Goal: Task Accomplishment & Management: Manage account settings

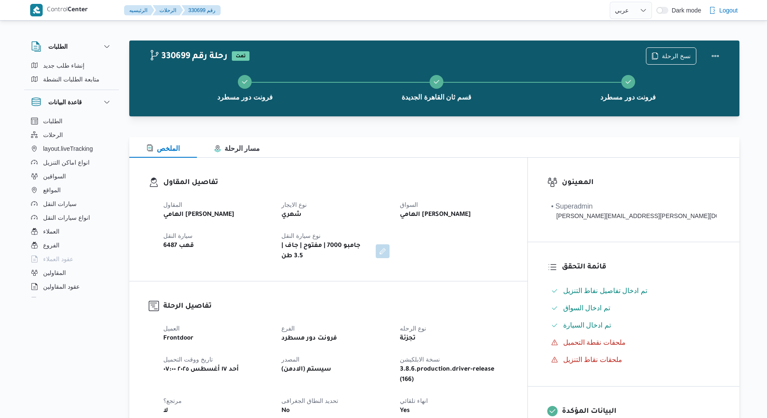
select select "ar"
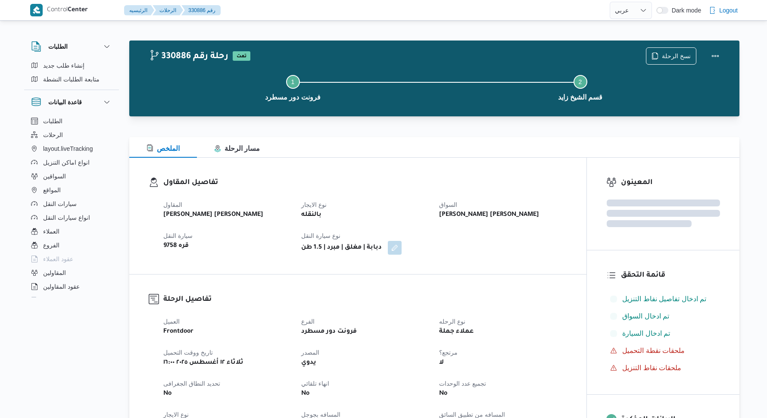
select select "ar"
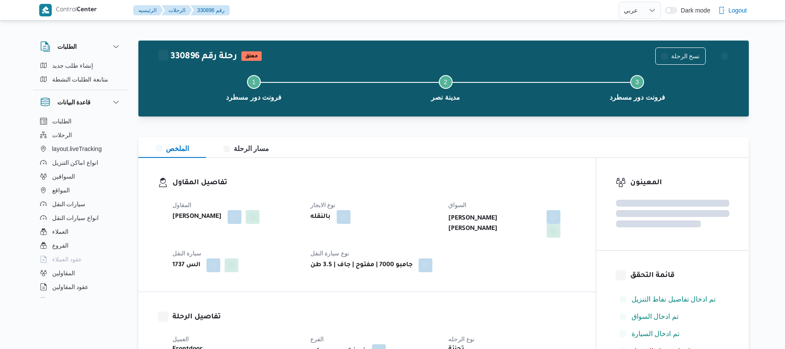
select select "ar"
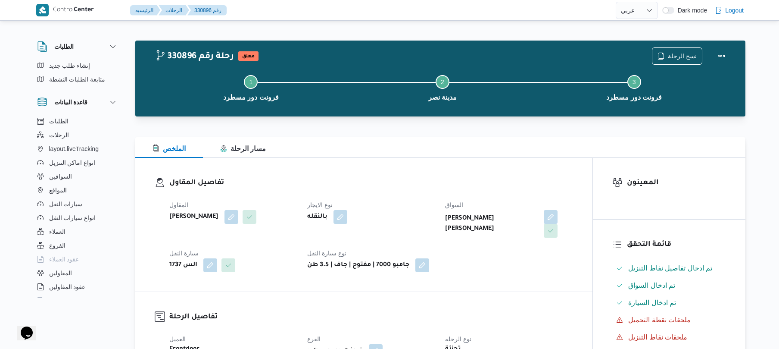
click at [418, 173] on div "تفاصيل المقاول المقاول محمد ناصر كامل عباس نوع الايجار بالنقله السواق راشد احمد…" at bounding box center [363, 225] width 457 height 134
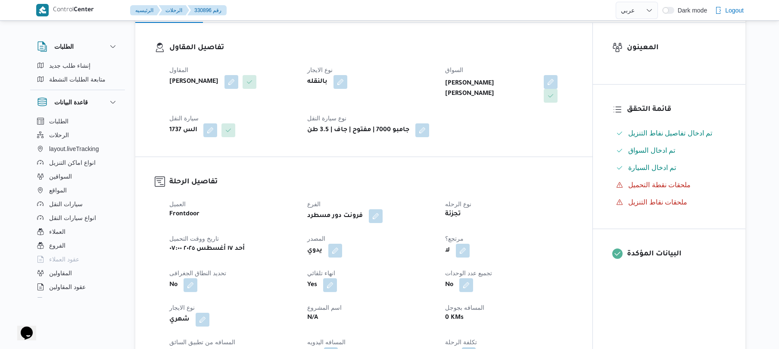
scroll to position [253, 0]
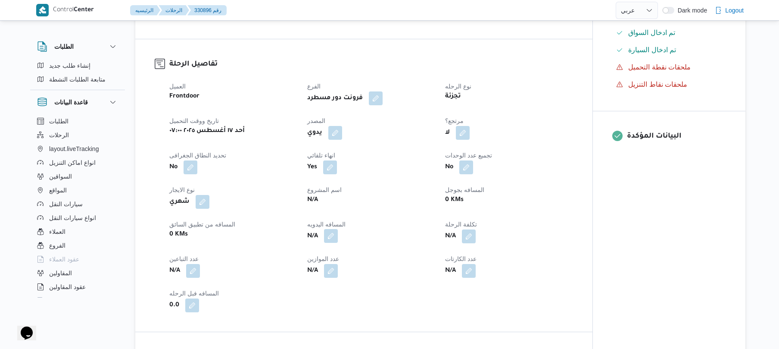
click at [337, 229] on button "button" at bounding box center [331, 236] width 14 height 14
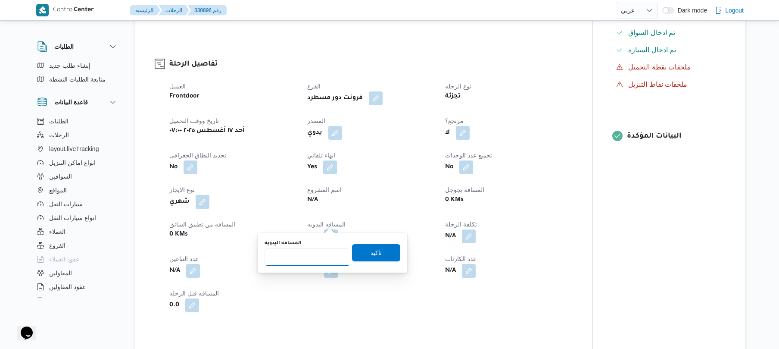
click at [319, 250] on input "المسافه اليدويه" at bounding box center [308, 256] width 86 height 17
type input "90"
click at [380, 258] on span "تاكيد" at bounding box center [376, 252] width 48 height 17
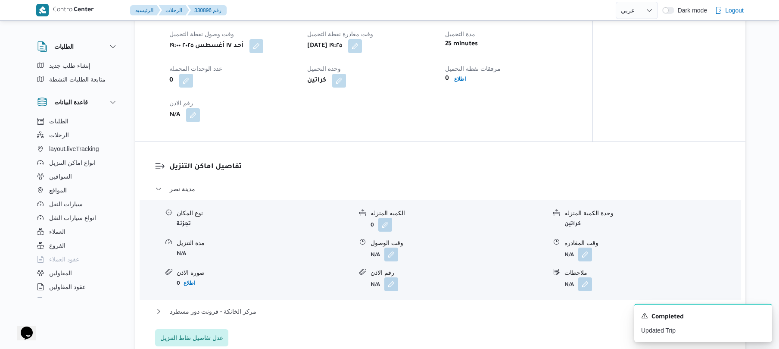
scroll to position [575, 0]
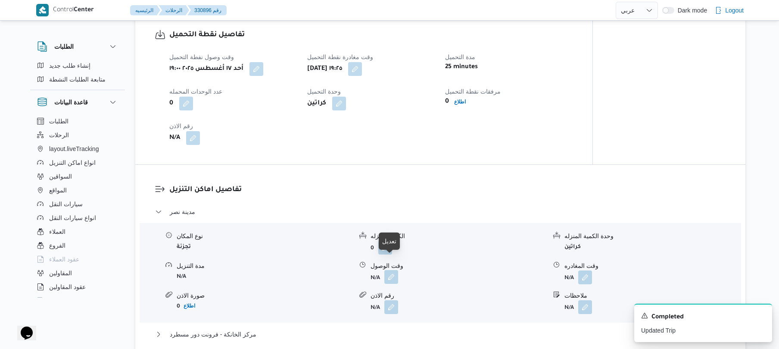
click at [390, 270] on button "button" at bounding box center [392, 277] width 14 height 14
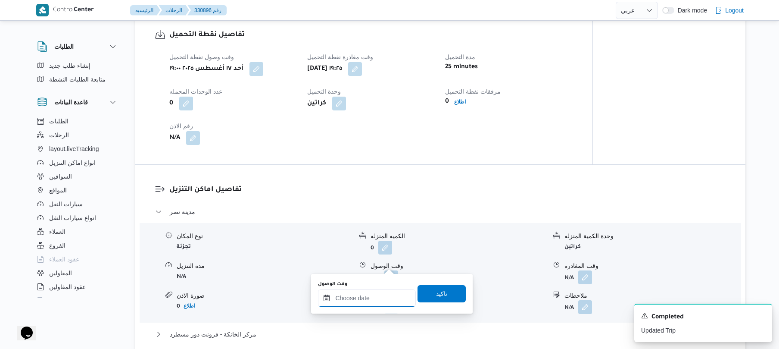
click at [367, 295] on input "وقت الوصول" at bounding box center [367, 297] width 98 height 17
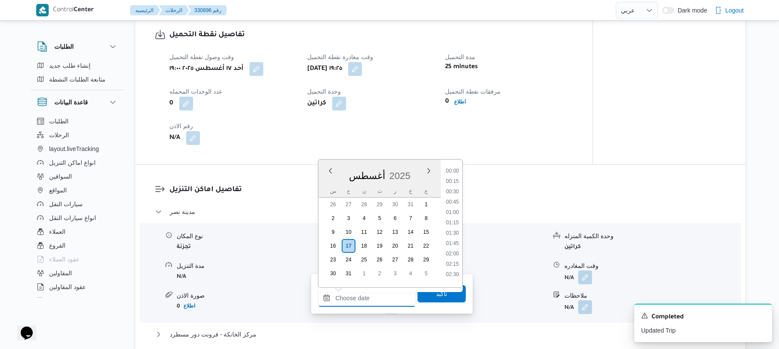
scroll to position [882, 0]
click at [463, 187] on ul "00:00 00:15 00:30 00:45 01:00 01:15 01:30 01:45 02:00 02:15 02:30 02:45 03:00 0…" at bounding box center [453, 223] width 20 height 114
click at [449, 212] on li "20:00" at bounding box center [453, 213] width 20 height 9
type input "١٧/٠٨/٢٠٢٥ ٢٠:٠٠"
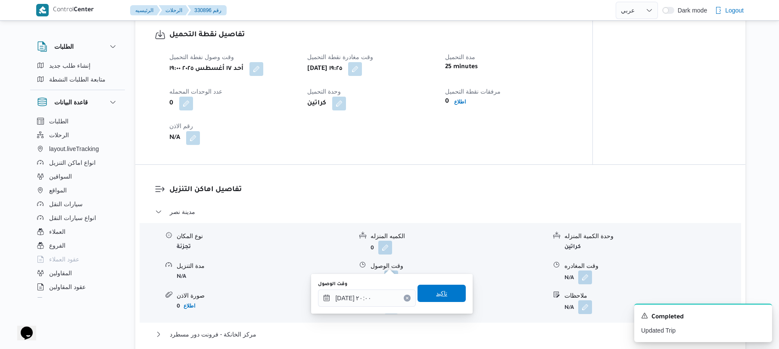
click at [441, 288] on span "تاكيد" at bounding box center [441, 293] width 11 height 10
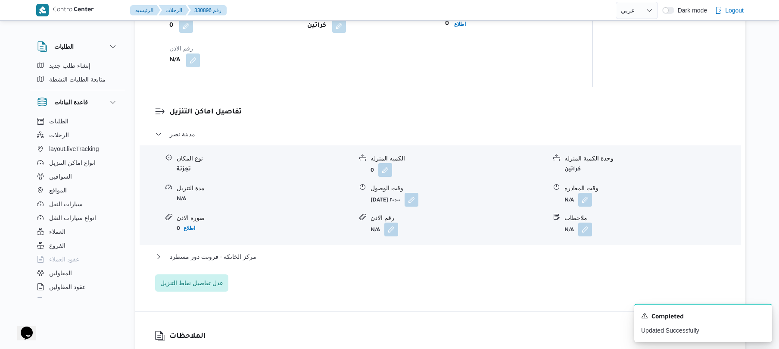
scroll to position [713, 0]
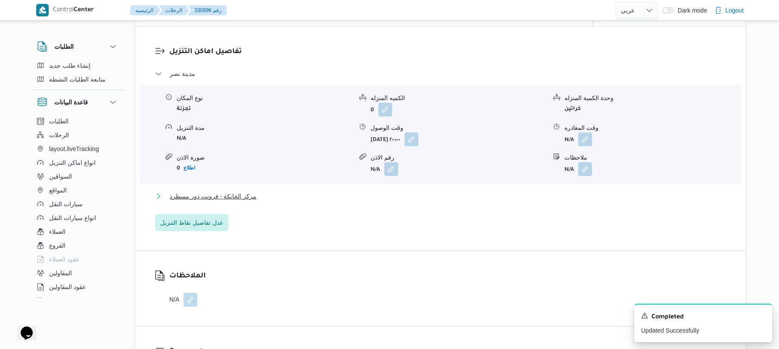
click at [469, 191] on button "مركز الخانكة - فرونت دور مسطرد" at bounding box center [440, 196] width 571 height 10
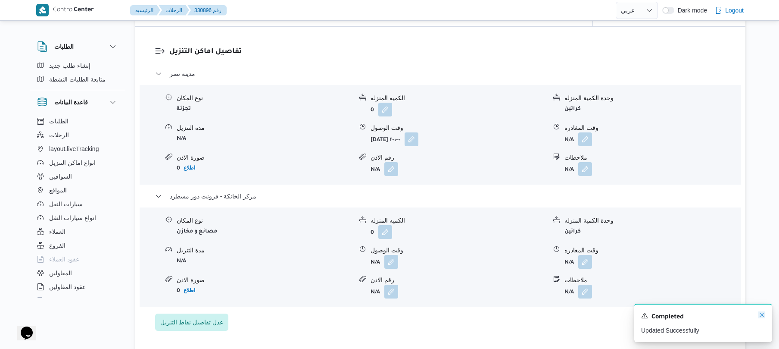
click at [762, 316] on icon "Dismiss toast" at bounding box center [762, 314] width 7 height 7
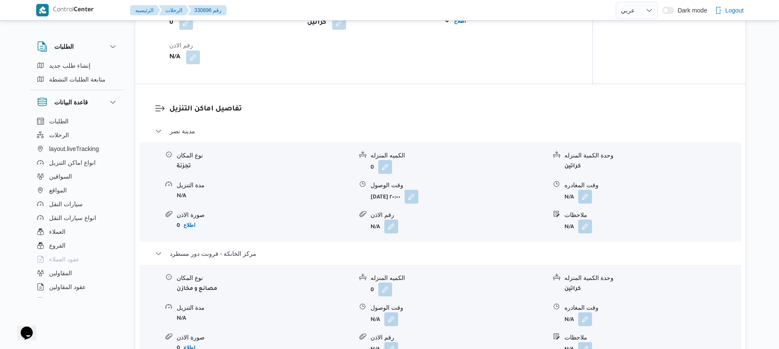
scroll to position [673, 0]
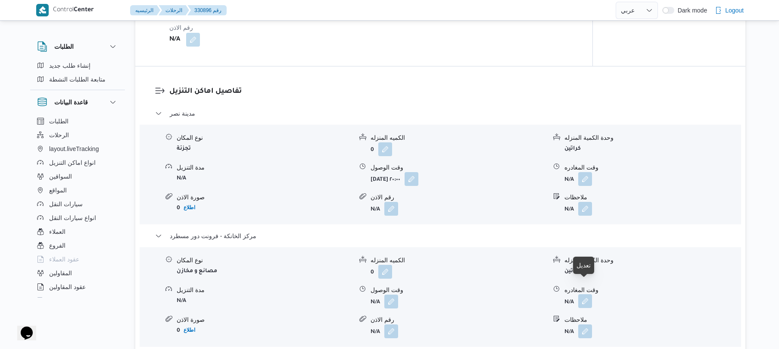
click at [587, 294] on button "button" at bounding box center [586, 301] width 14 height 14
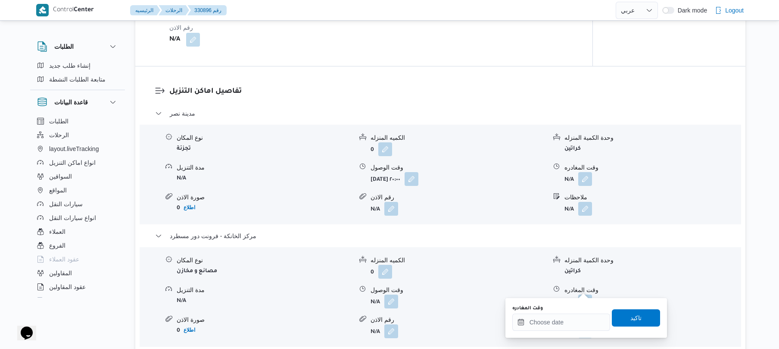
click at [565, 313] on div "وقت المغادره" at bounding box center [562, 318] width 98 height 26
click at [560, 322] on input "وقت المغادره" at bounding box center [562, 321] width 98 height 17
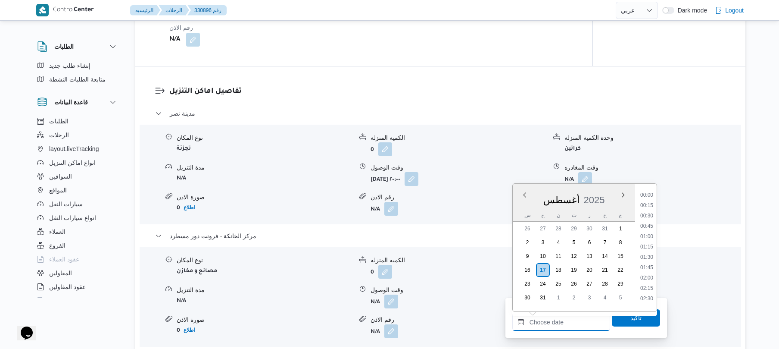
scroll to position [882, 0]
click at [647, 275] on li "23:15" at bounding box center [647, 277] width 20 height 9
type input "١٧/٠٨/٢٠٢٥ ٢٣:١٥"
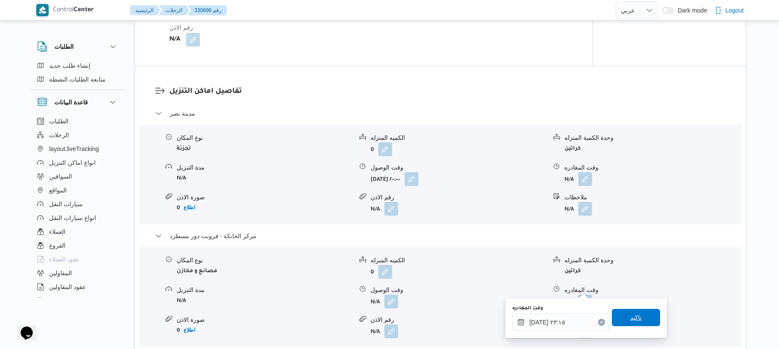
click at [631, 320] on span "تاكيد" at bounding box center [636, 317] width 11 height 10
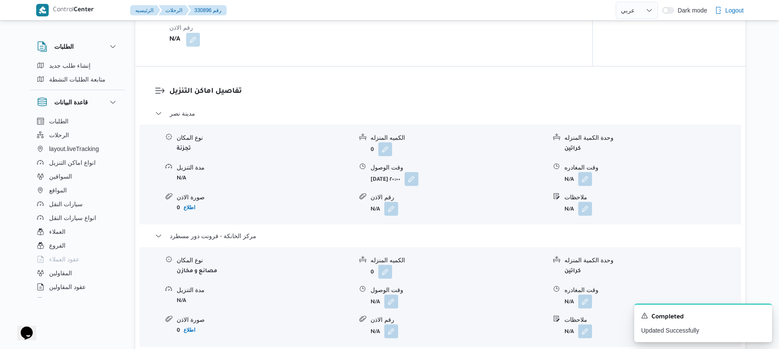
click at [392, 295] on div "نوع المكان مصانع و مخازن الكميه المنزله 0 وحدة الكمية المنزله كراتين مدة التنزي…" at bounding box center [440, 297] width 609 height 98
click at [393, 294] on button "button" at bounding box center [392, 301] width 14 height 14
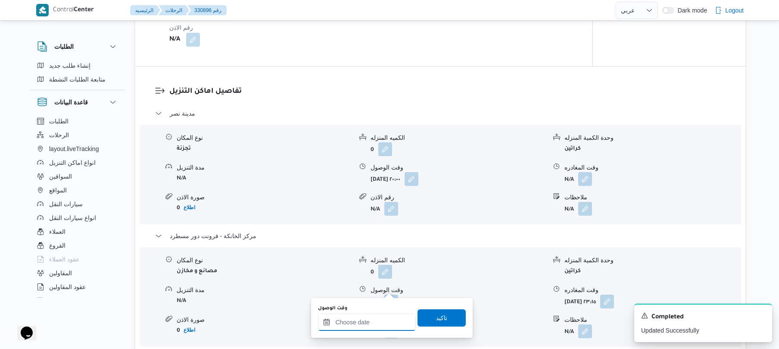
click at [366, 323] on input "وقت الوصول" at bounding box center [367, 321] width 98 height 17
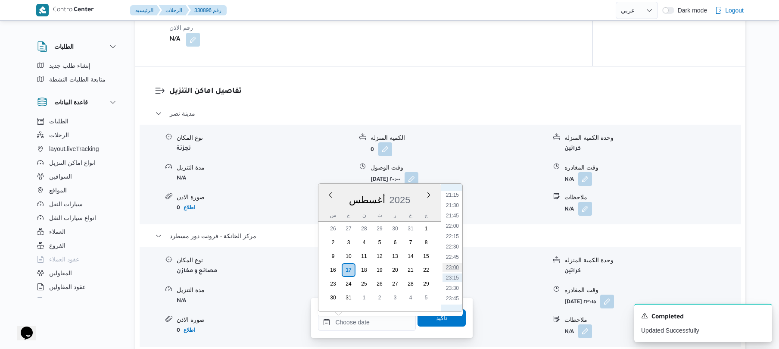
click at [454, 263] on li "23:00" at bounding box center [453, 267] width 20 height 9
type input "١٧/٠٨/٢٠٢٥ ٢٣:٠٠"
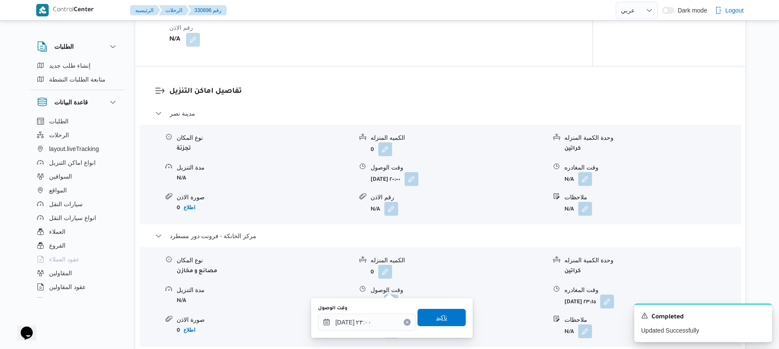
click at [446, 321] on span "تاكيد" at bounding box center [442, 317] width 48 height 17
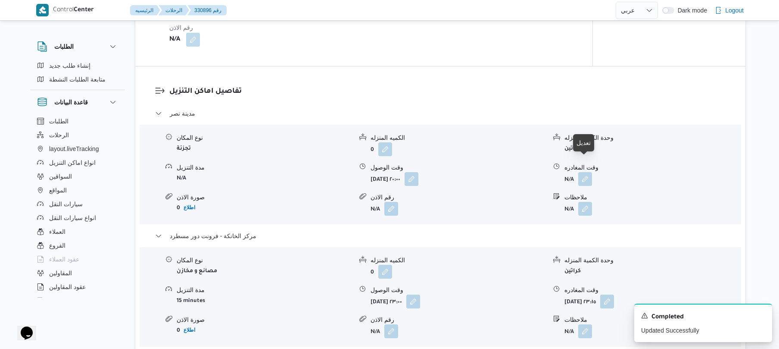
click at [588, 173] on div "نوع المكان تجزئة الكميه المنزله 0 وحدة الكمية المنزله كراتين مدة التنزيل N/A وق…" at bounding box center [440, 174] width 609 height 98
click at [587, 172] on button "button" at bounding box center [586, 179] width 14 height 14
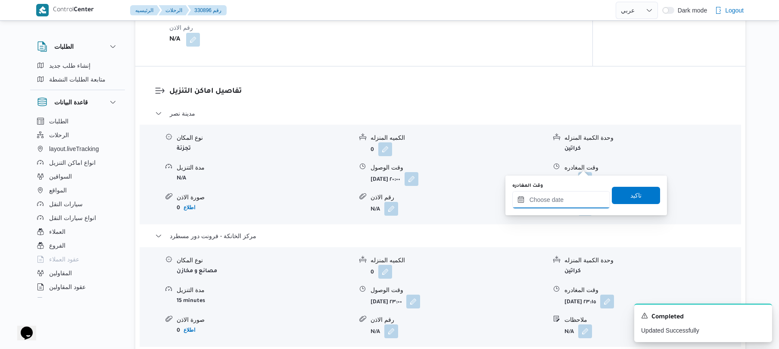
click at [561, 200] on input "وقت المغادره" at bounding box center [562, 199] width 98 height 17
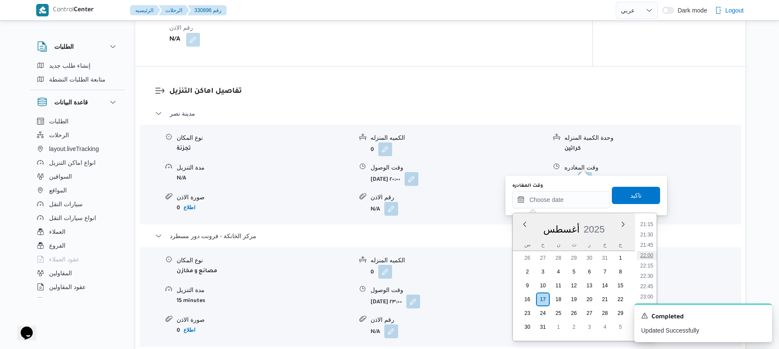
click at [651, 251] on li "22:00" at bounding box center [647, 255] width 20 height 9
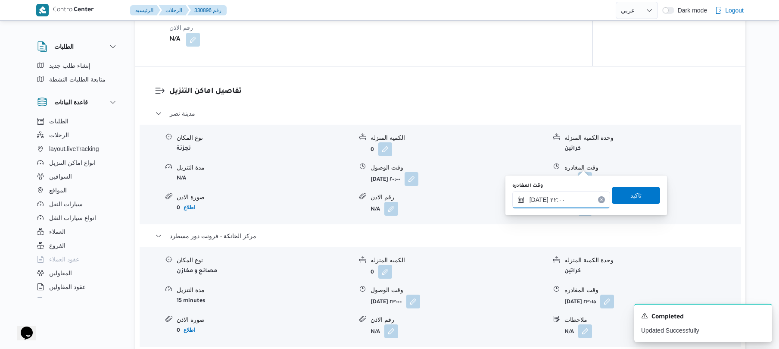
click at [541, 200] on input "١٧/٠٨/٢٠٢٥ ٢٢:٠٠" at bounding box center [562, 199] width 98 height 17
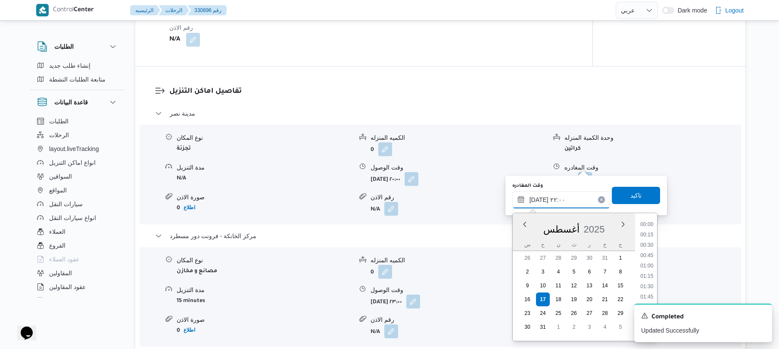
click at [541, 200] on input "١٧/٠٨/٢٠٢٥ ٢٢:٠٠" at bounding box center [562, 199] width 98 height 17
type input "١٧/٠٨/٢٠٢٥ ٢٢:25"
click at [618, 191] on span "تاكيد" at bounding box center [636, 194] width 48 height 17
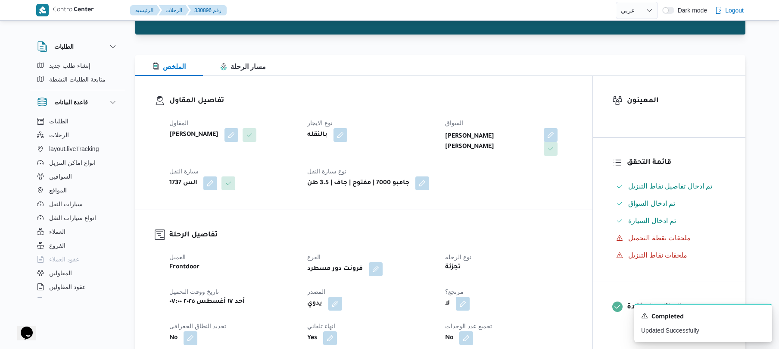
scroll to position [0, 0]
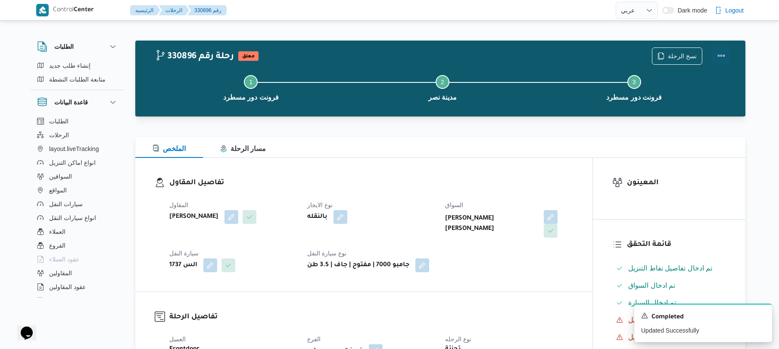
click at [717, 54] on button "Actions" at bounding box center [721, 55] width 17 height 17
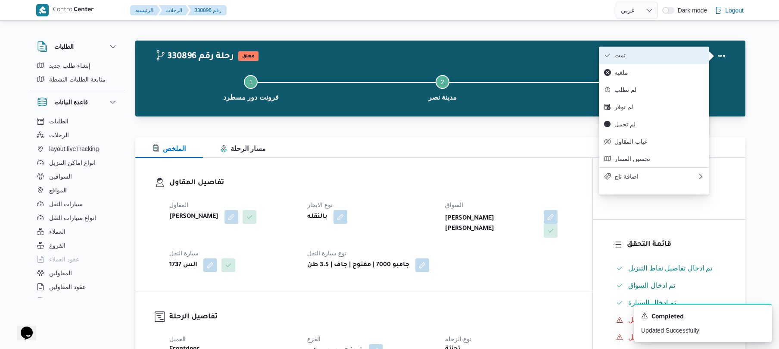
click at [669, 62] on button "تمت" at bounding box center [654, 55] width 110 height 17
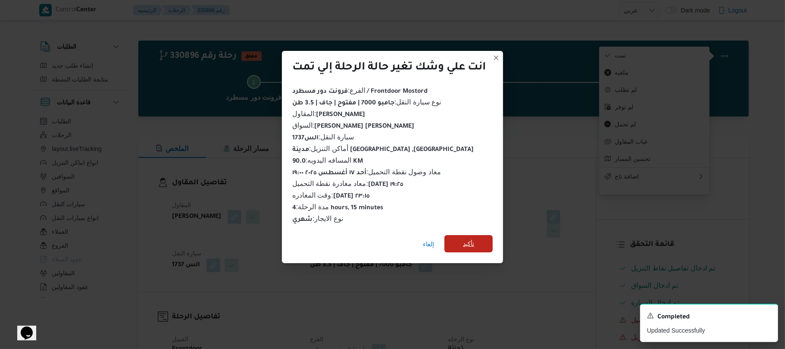
click at [479, 237] on span "تأكيد" at bounding box center [468, 243] width 48 height 17
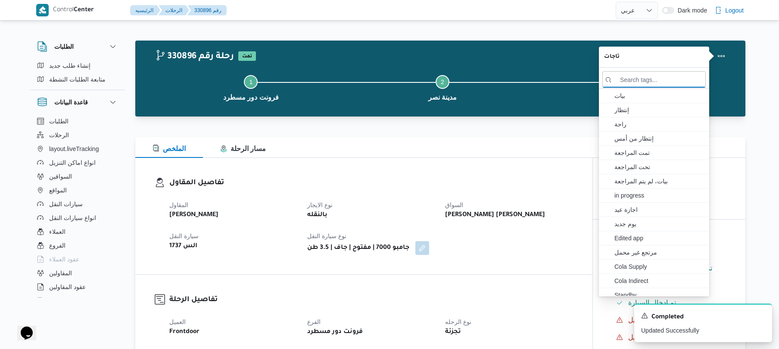
click at [479, 237] on div "المقاول محمد ناصر كامل عباس نوع الايجار بالنقله السواق راشد احمد شيخ ادريس عمر …" at bounding box center [371, 227] width 414 height 66
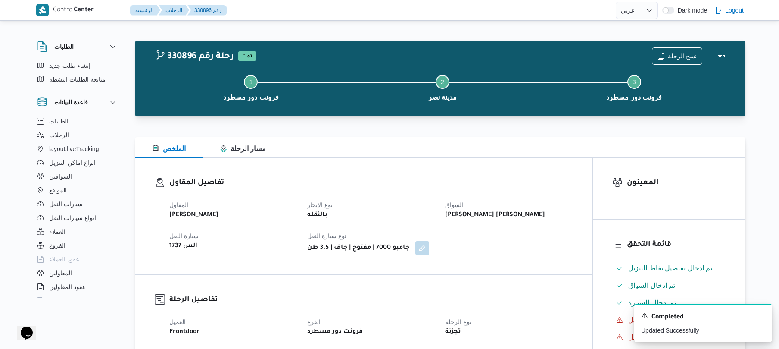
drag, startPoint x: 479, startPoint y: 237, endPoint x: 494, endPoint y: 284, distance: 48.7
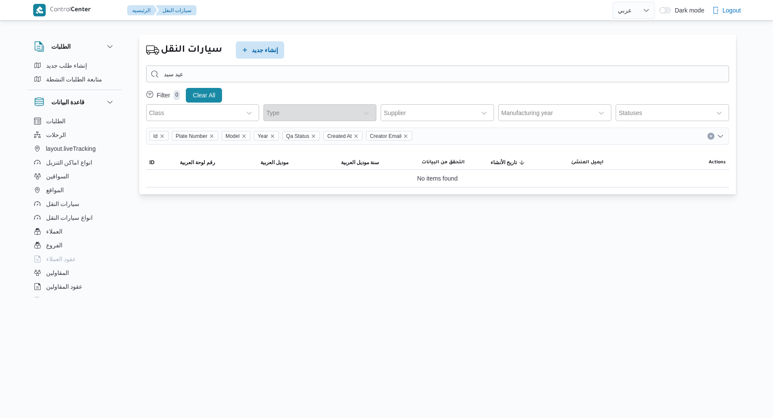
select select "ar"
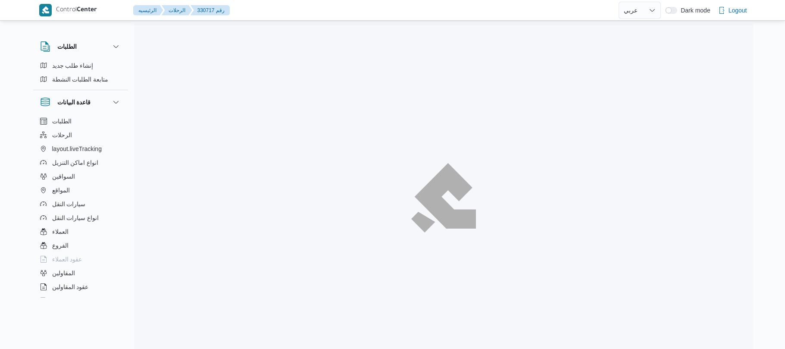
select select "ar"
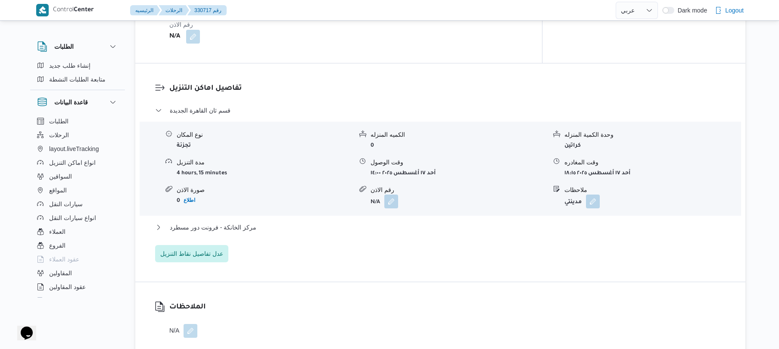
scroll to position [667, 0]
click at [307, 221] on button "مركز الخانكة - فرونت دور مسطرد" at bounding box center [440, 226] width 571 height 10
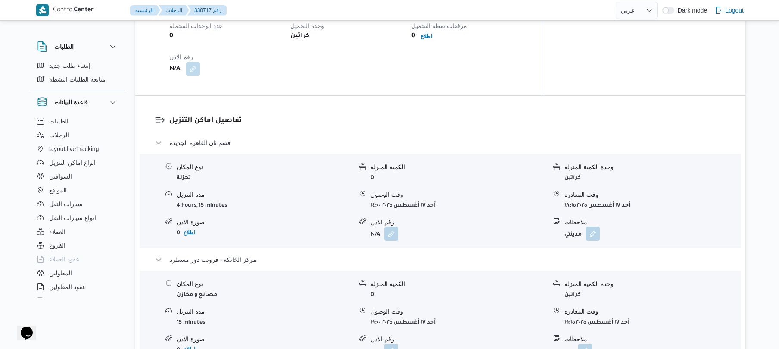
scroll to position [644, 0]
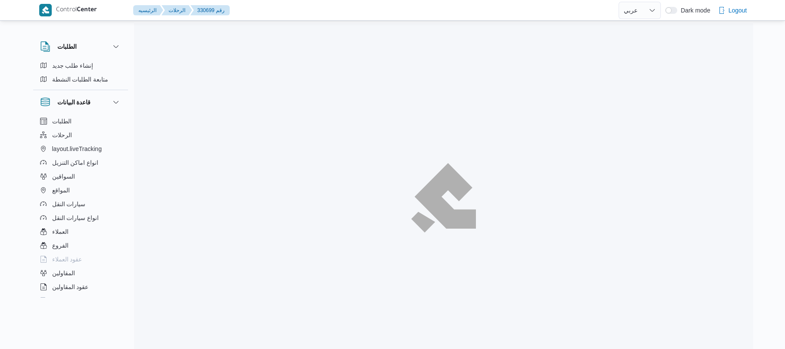
select select "ar"
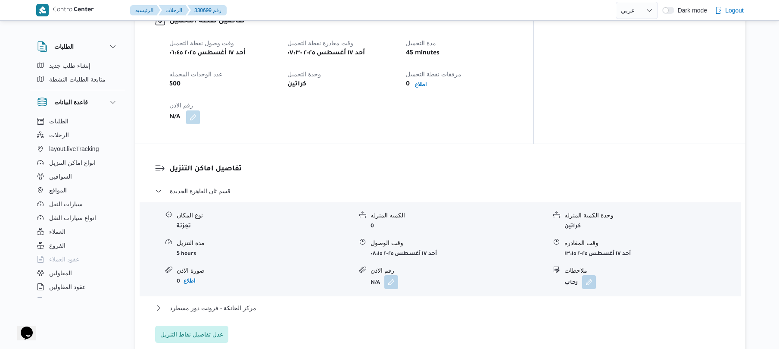
scroll to position [598, 0]
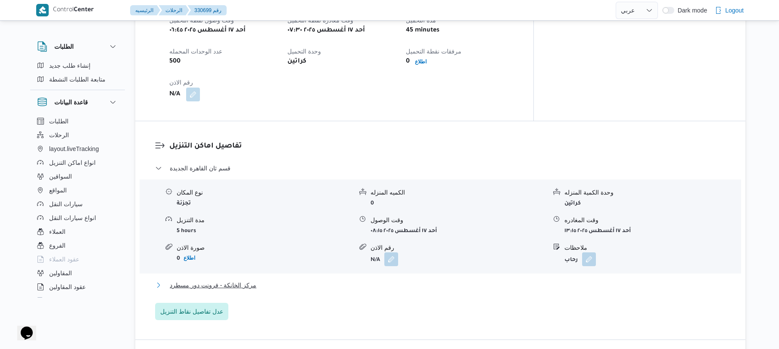
click at [338, 280] on button "مركز الخانكة - فرونت دور مسطرد" at bounding box center [440, 285] width 571 height 10
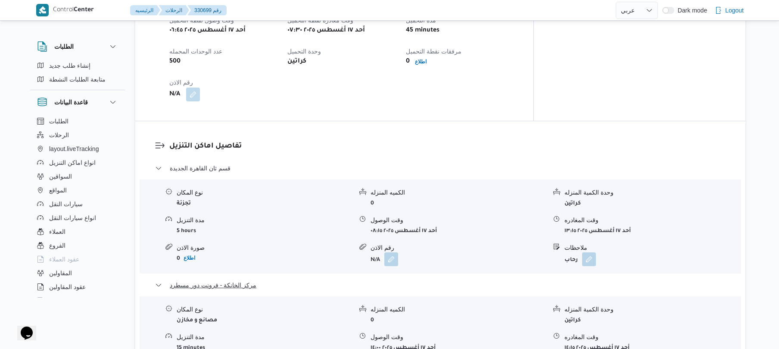
scroll to position [621, 0]
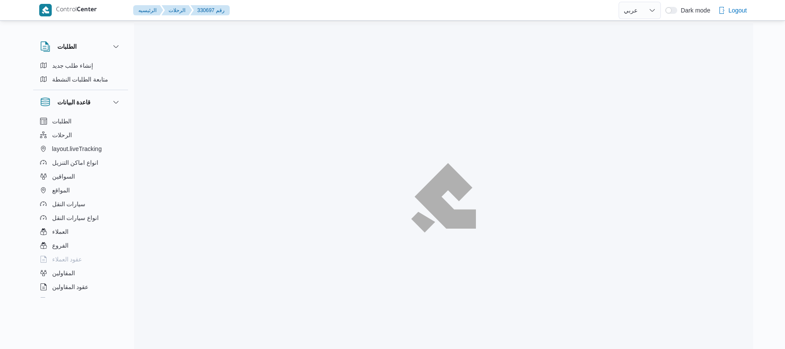
select select "ar"
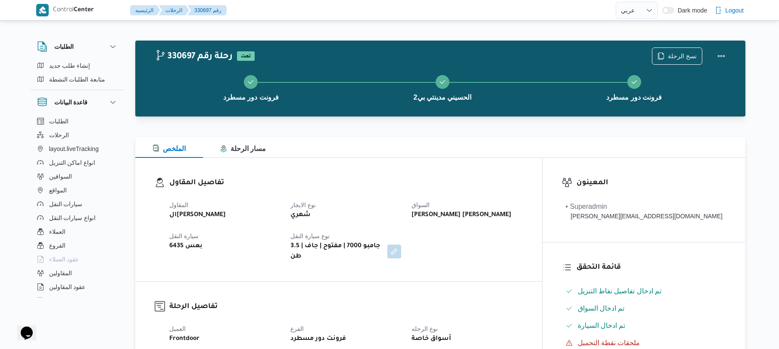
click at [496, 172] on div "تفاصيل المقاول المقاول الهامي محمد خالد علي نوع الايجار شهري السواق يوسف حسين ح…" at bounding box center [338, 219] width 407 height 123
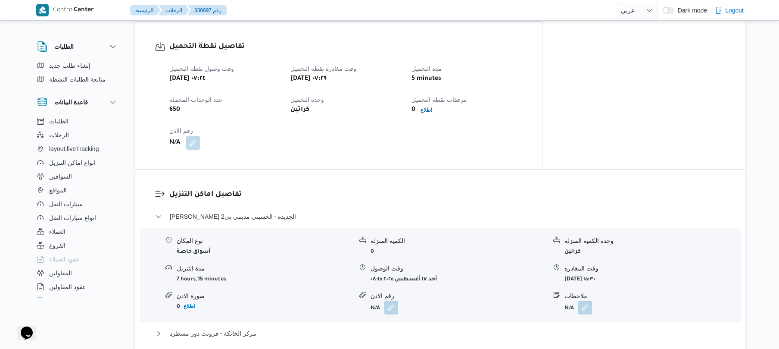
scroll to position [552, 0]
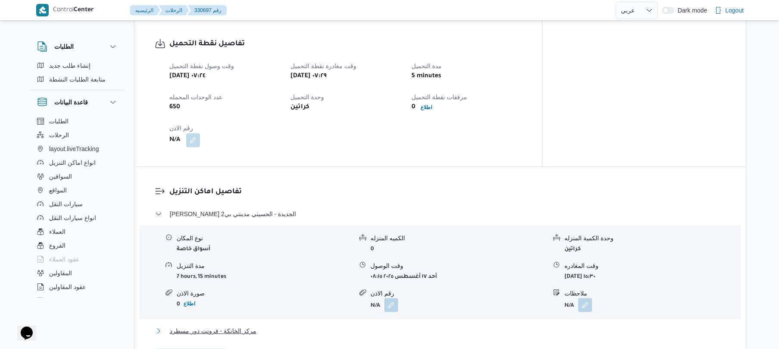
click at [415, 325] on button "مركز الخانكة - فرونت دور مسطرد" at bounding box center [440, 330] width 571 height 10
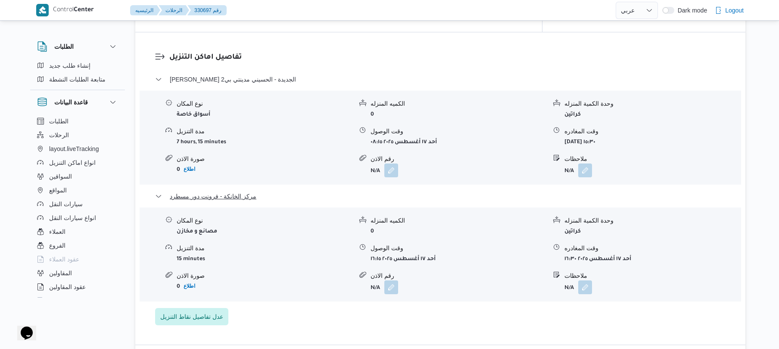
scroll to position [713, 0]
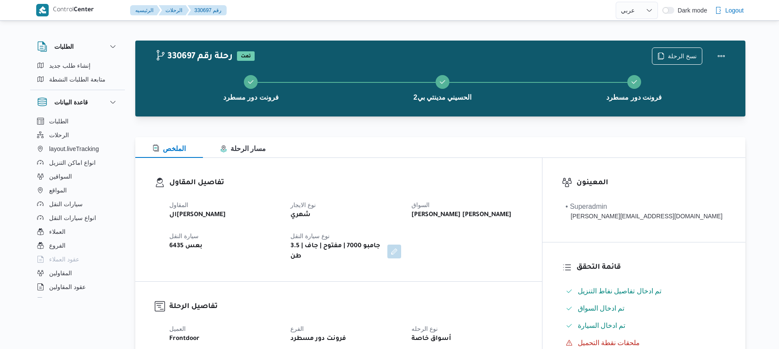
select select "ar"
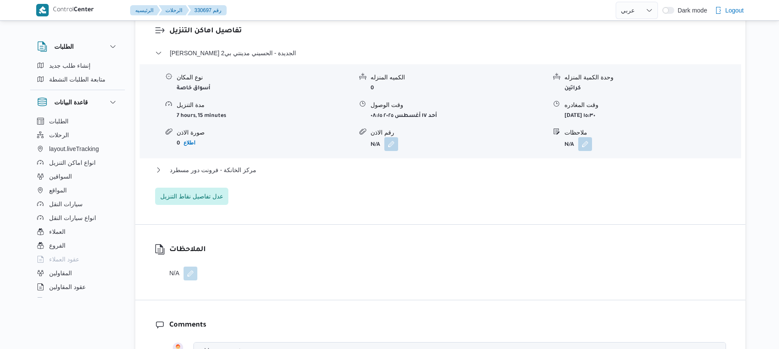
click at [402, 199] on div "تفاصيل اماكن التنزيل ثانى القاهرة الجديدة - الحسيني مدينتي بي2 نوع المكان أسواق…" at bounding box center [440, 115] width 610 height 218
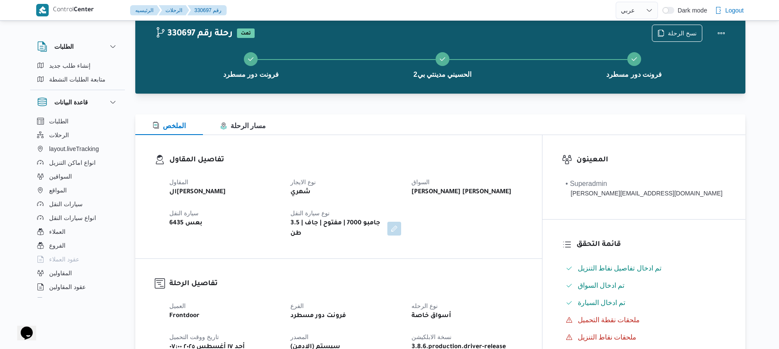
scroll to position [46, 0]
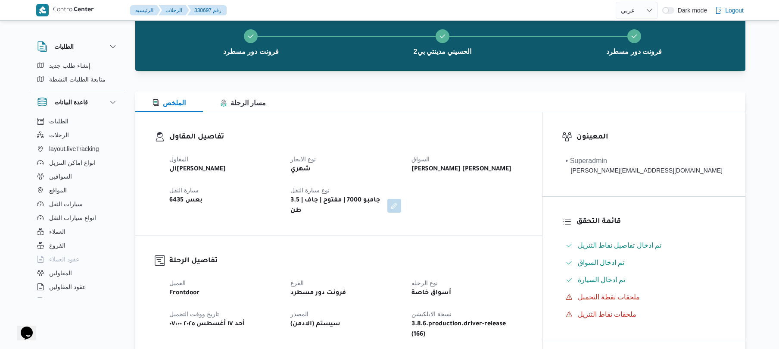
click at [250, 100] on span "مسار الرحلة" at bounding box center [243, 102] width 46 height 7
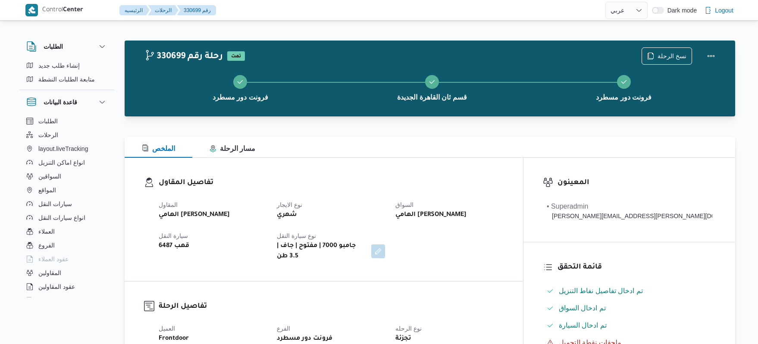
select select "ar"
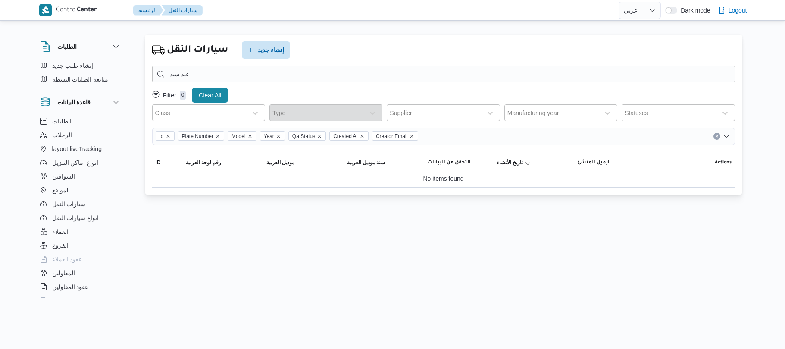
select select "ar"
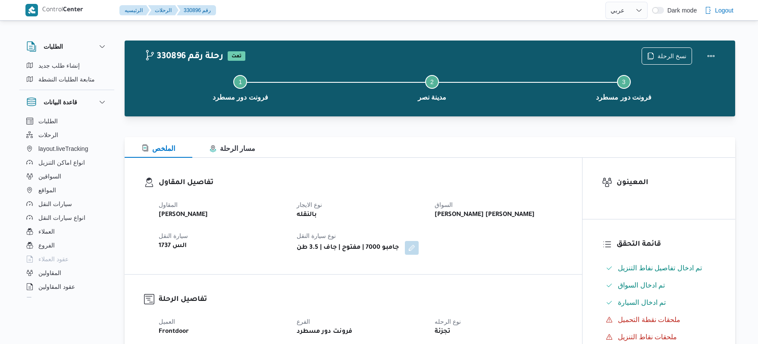
select select "ar"
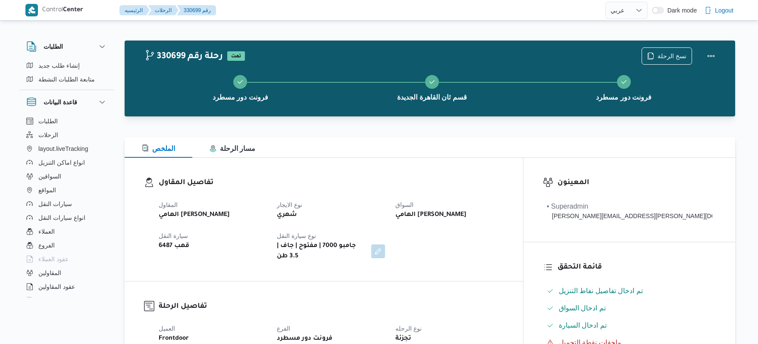
select select "ar"
